Goal: Find specific page/section: Find specific page/section

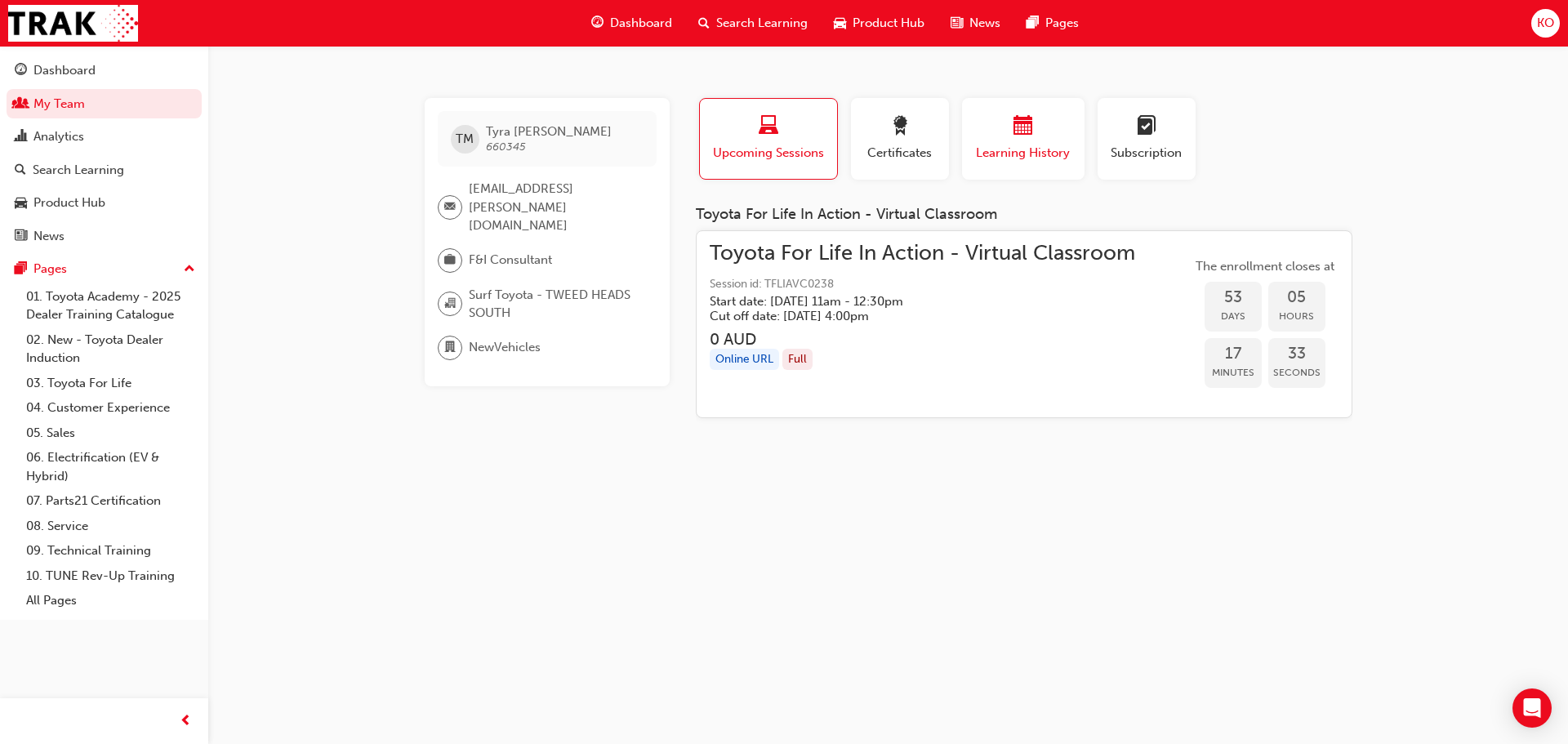
click at [1067, 133] on div "button" at bounding box center [1023, 129] width 98 height 25
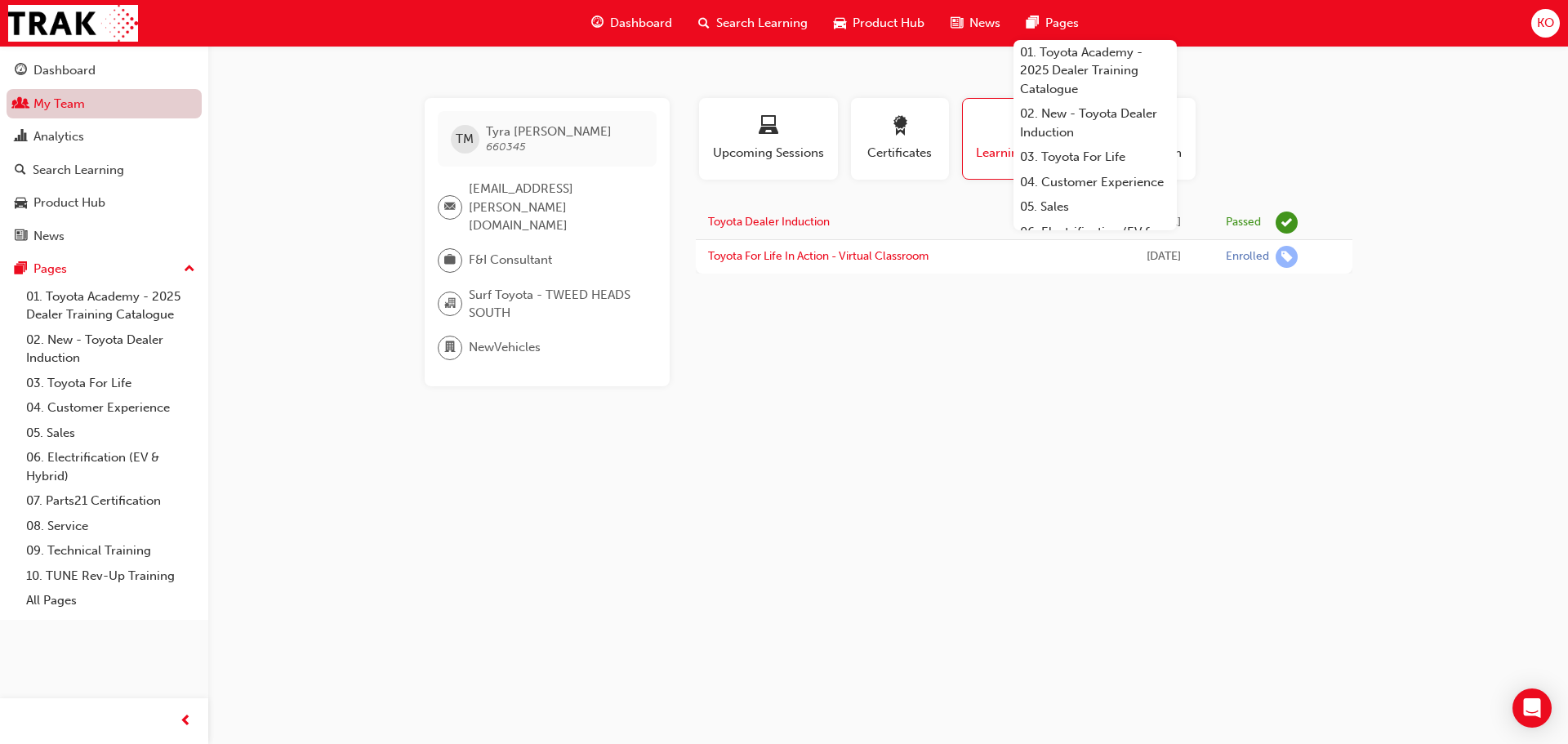
click at [103, 98] on link "My Team" at bounding box center [104, 104] width 195 height 30
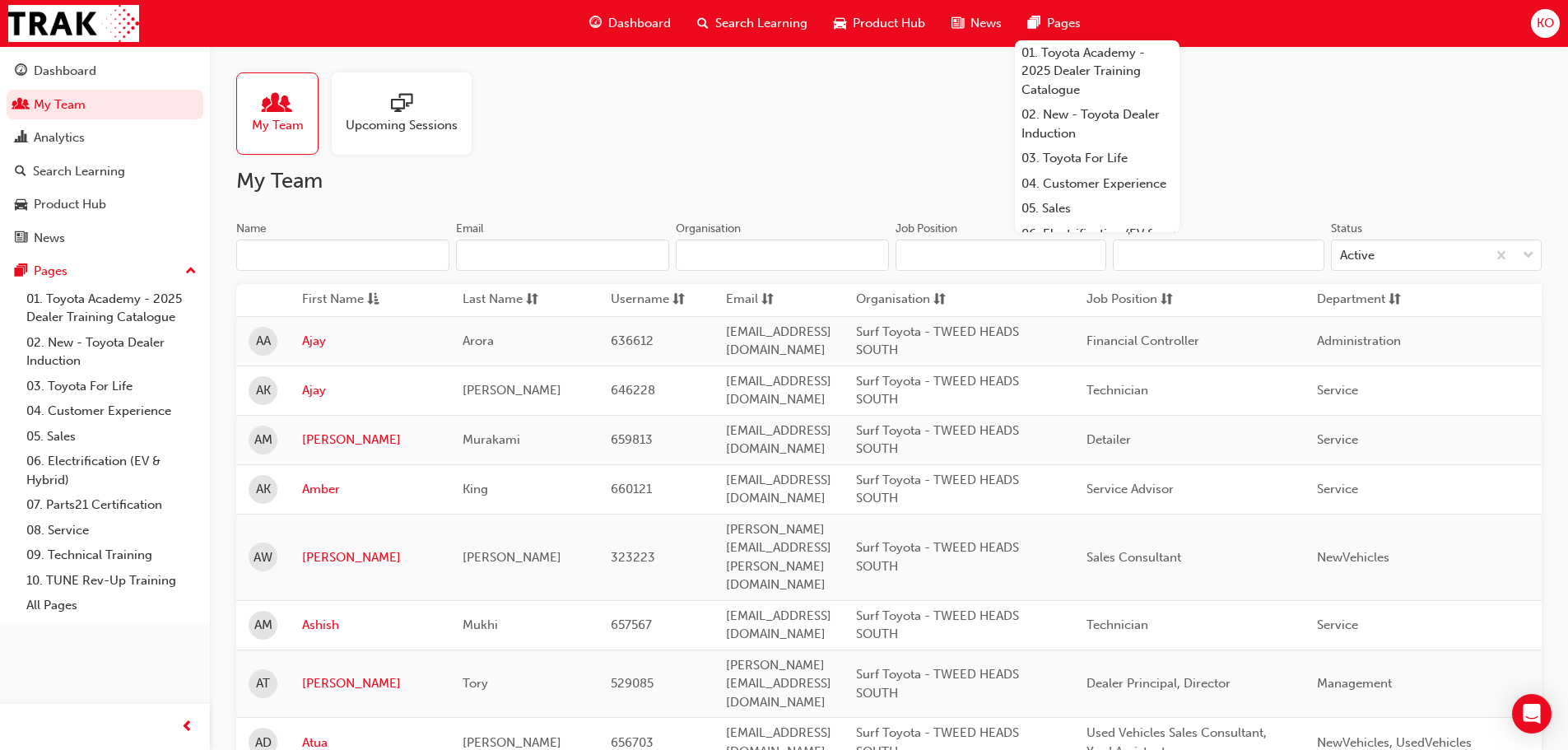
click at [622, 169] on h2 "My Team" at bounding box center [889, 182] width 1306 height 26
click at [379, 259] on input "Name" at bounding box center [342, 255] width 213 height 31
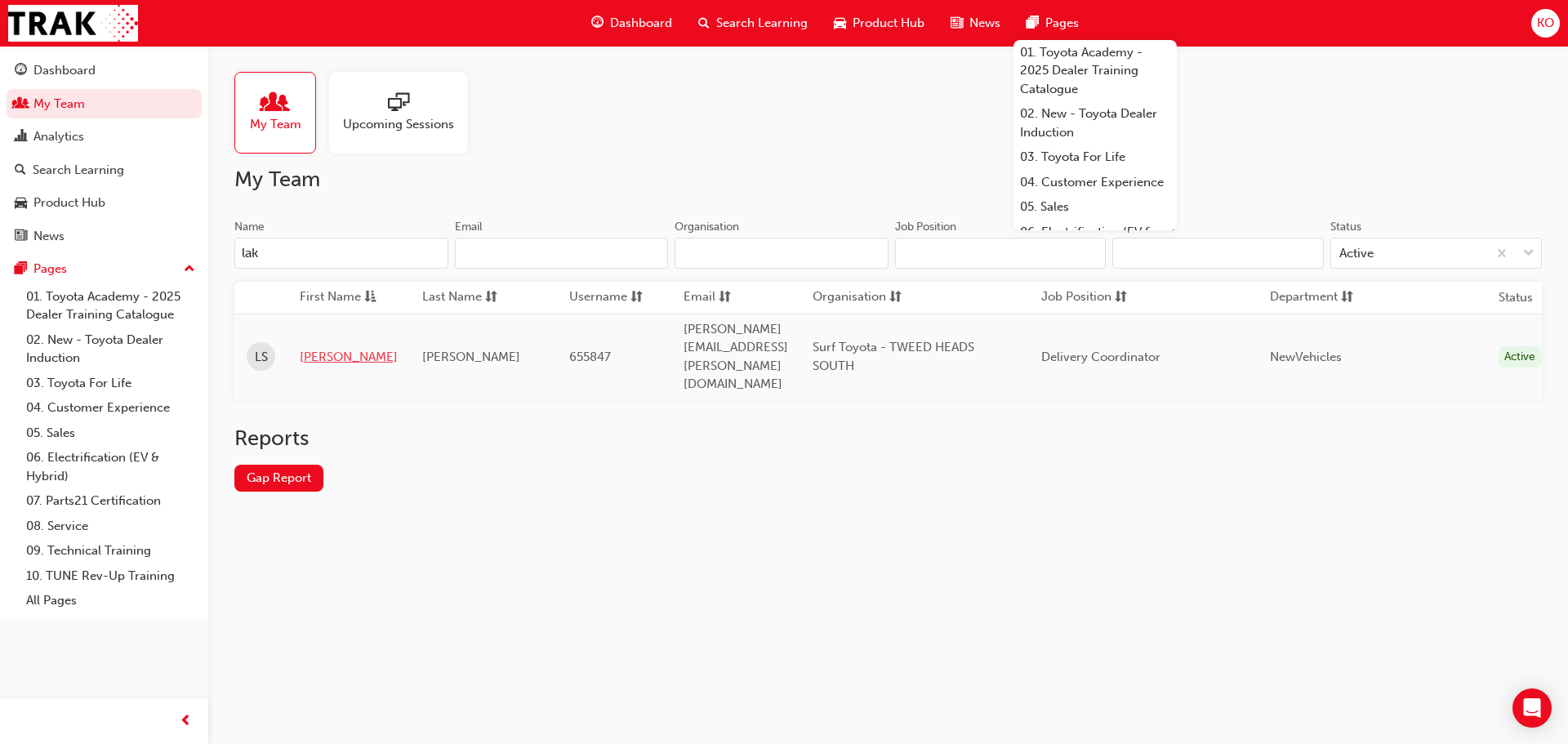
type input "lak"
click at [378, 348] on link "[PERSON_NAME]" at bounding box center [349, 357] width 98 height 19
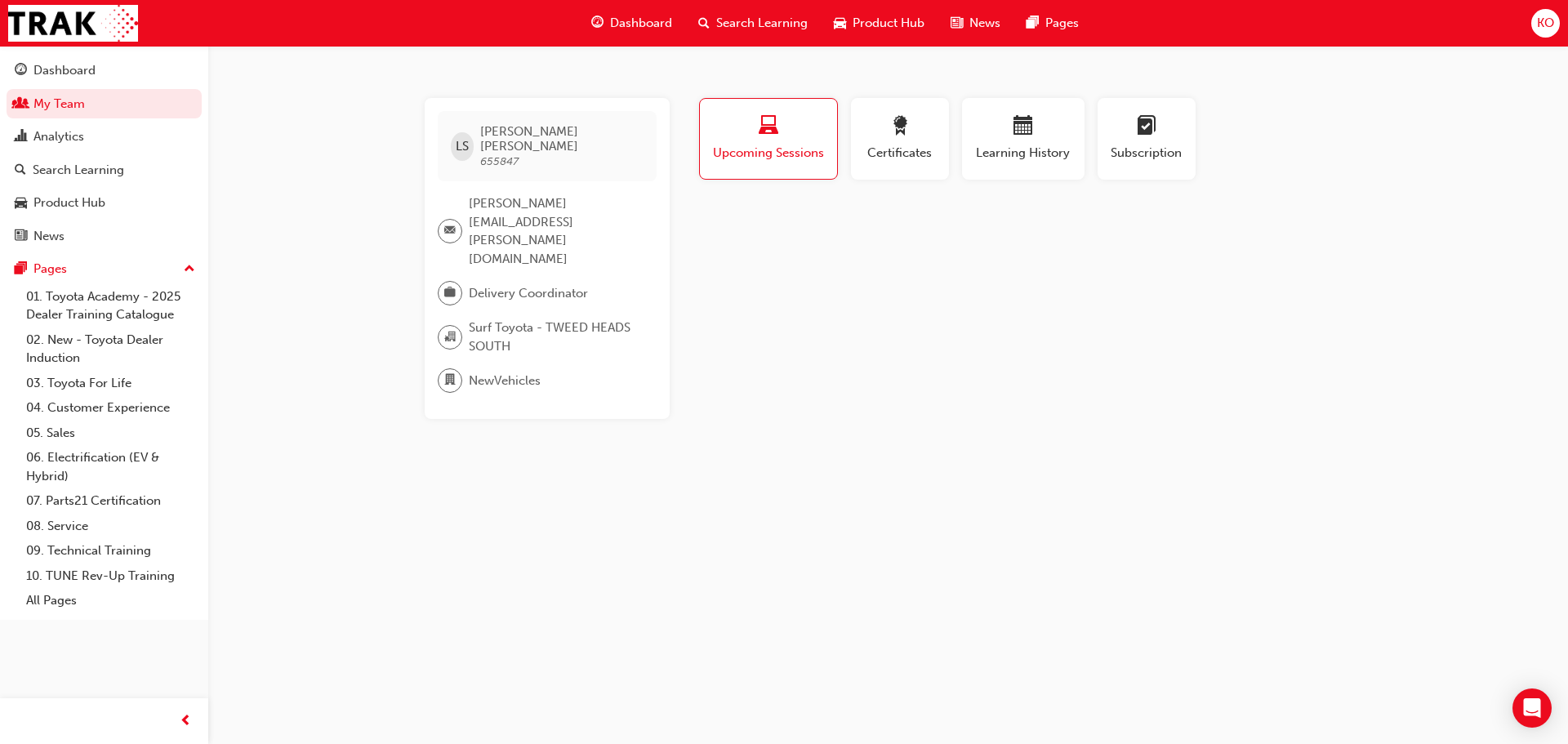
click at [1339, 127] on div "Profile Upcoming Sessions Certificates Learning History Subscription" at bounding box center [1024, 146] width 689 height 95
click at [1022, 148] on span "Learning History" at bounding box center [1023, 153] width 98 height 19
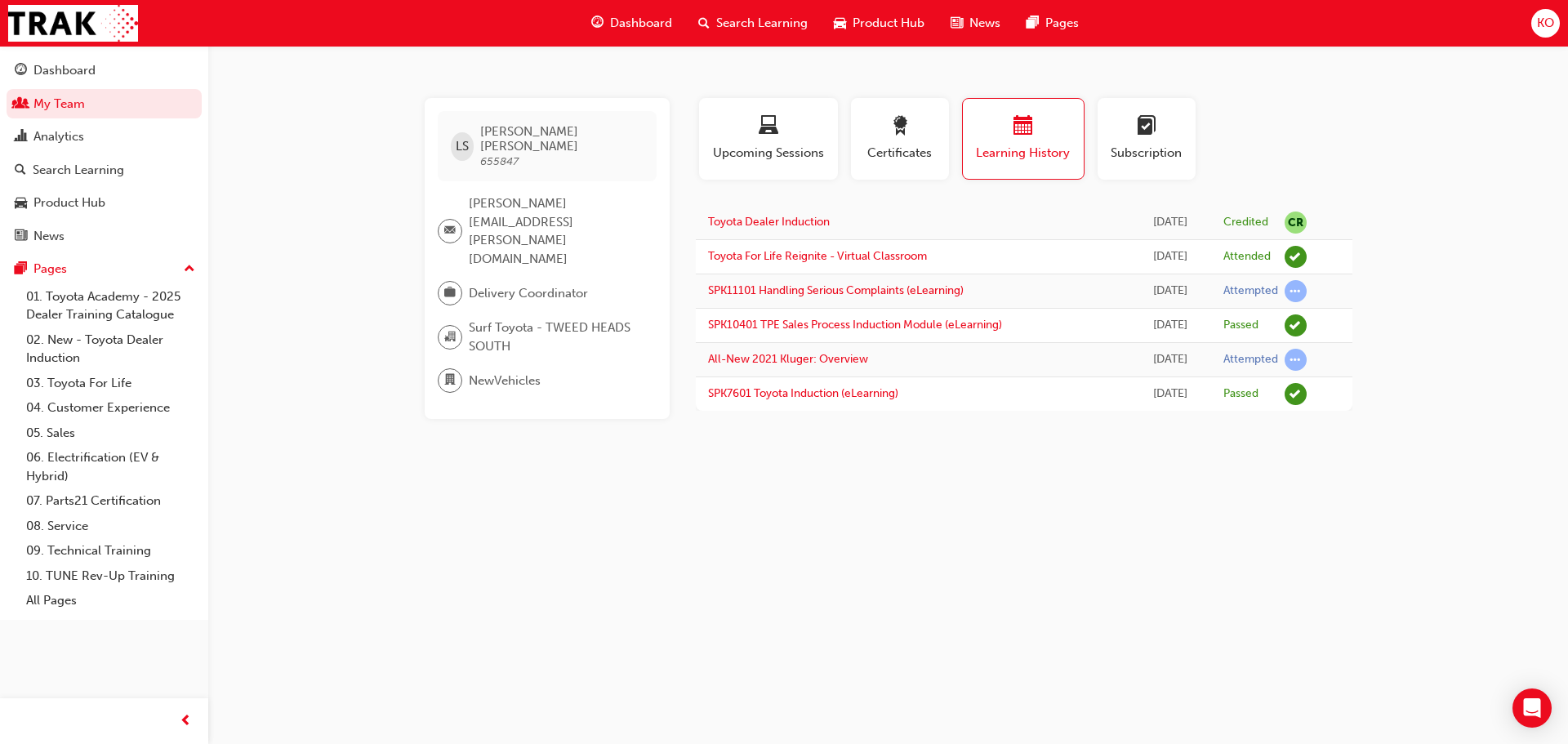
drag, startPoint x: 542, startPoint y: 523, endPoint x: 530, endPoint y: 513, distance: 15.6
click at [540, 521] on div "LS [PERSON_NAME] 655847 [PERSON_NAME][EMAIL_ADDRESS][PERSON_NAME][DOMAIN_NAME] …" at bounding box center [784, 372] width 1568 height 744
